Goal: Book appointment/travel/reservation

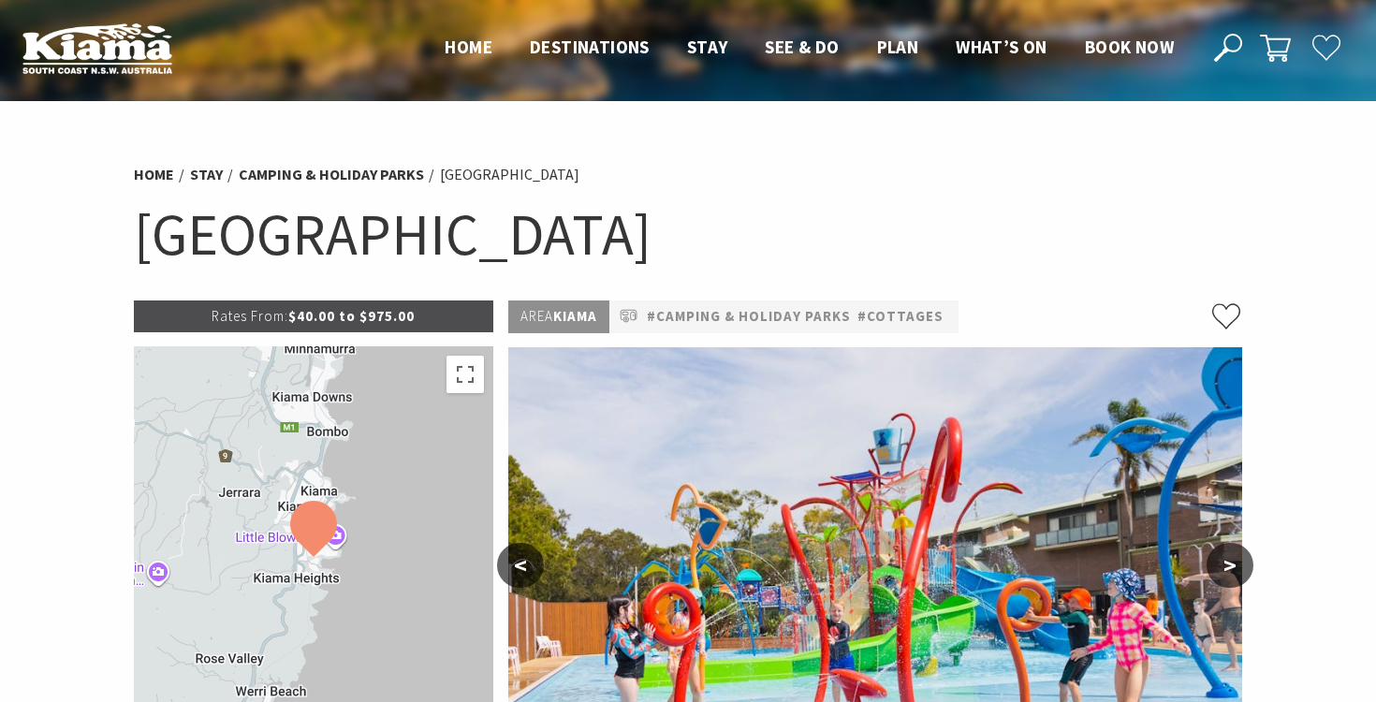
select select "3"
select select "2"
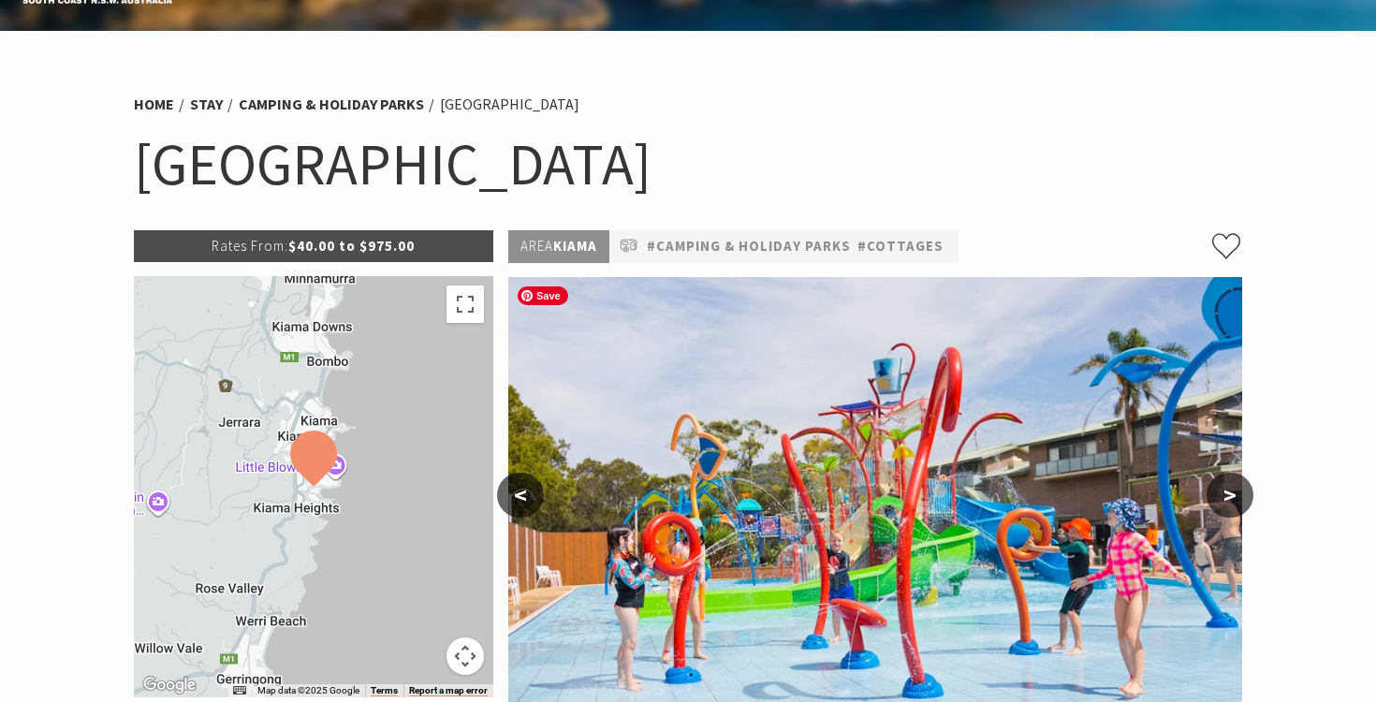
scroll to position [30, 0]
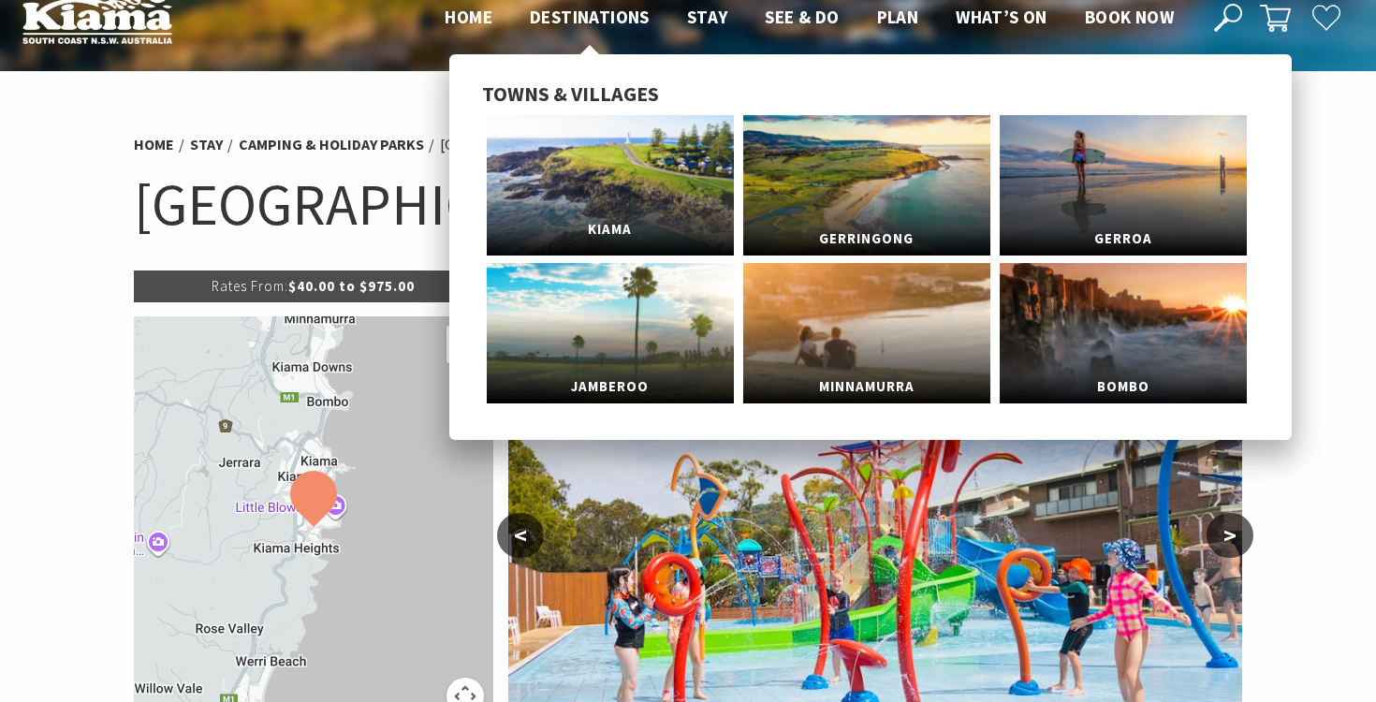
click at [618, 182] on link "Kiama" at bounding box center [610, 185] width 247 height 140
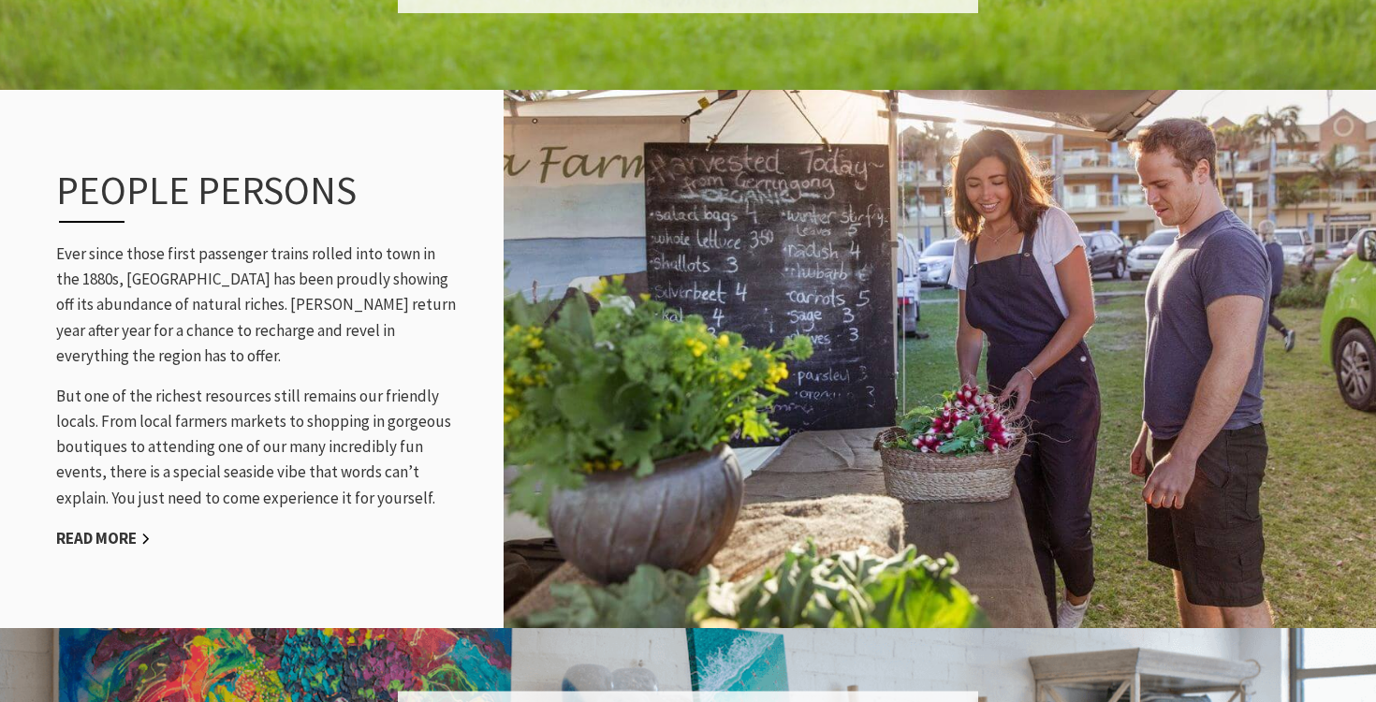
scroll to position [2776, 0]
